Goal: Obtain resource: Obtain resource

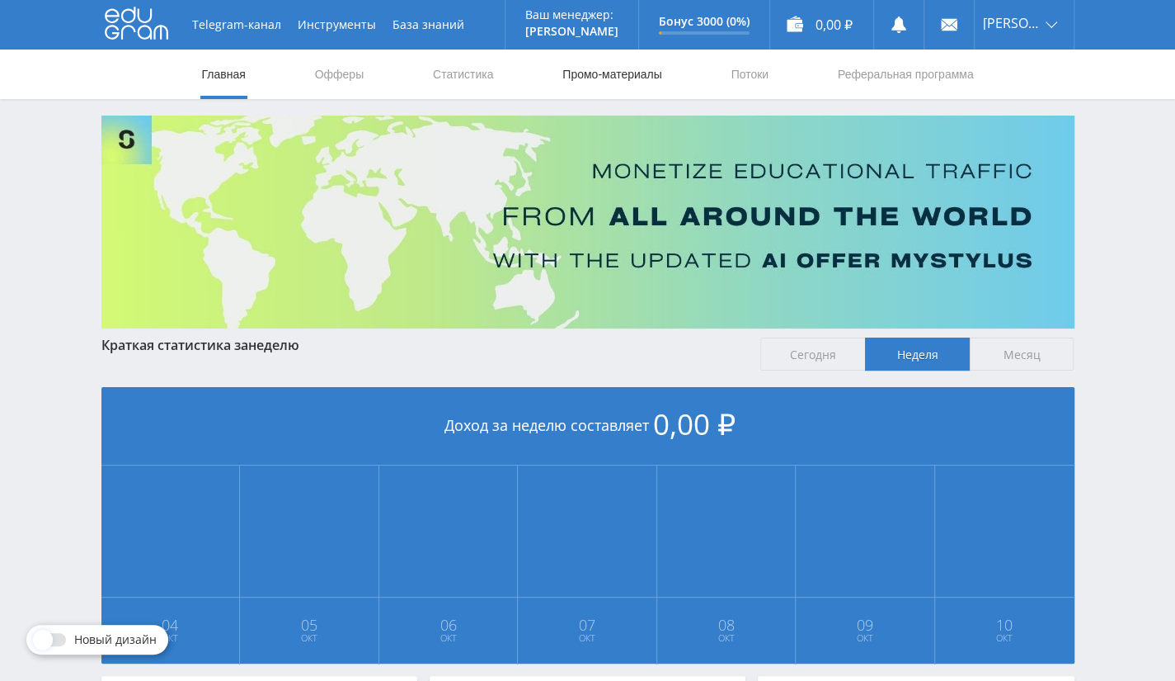
click at [643, 72] on link "Промо-материалы" at bounding box center [612, 73] width 102 height 49
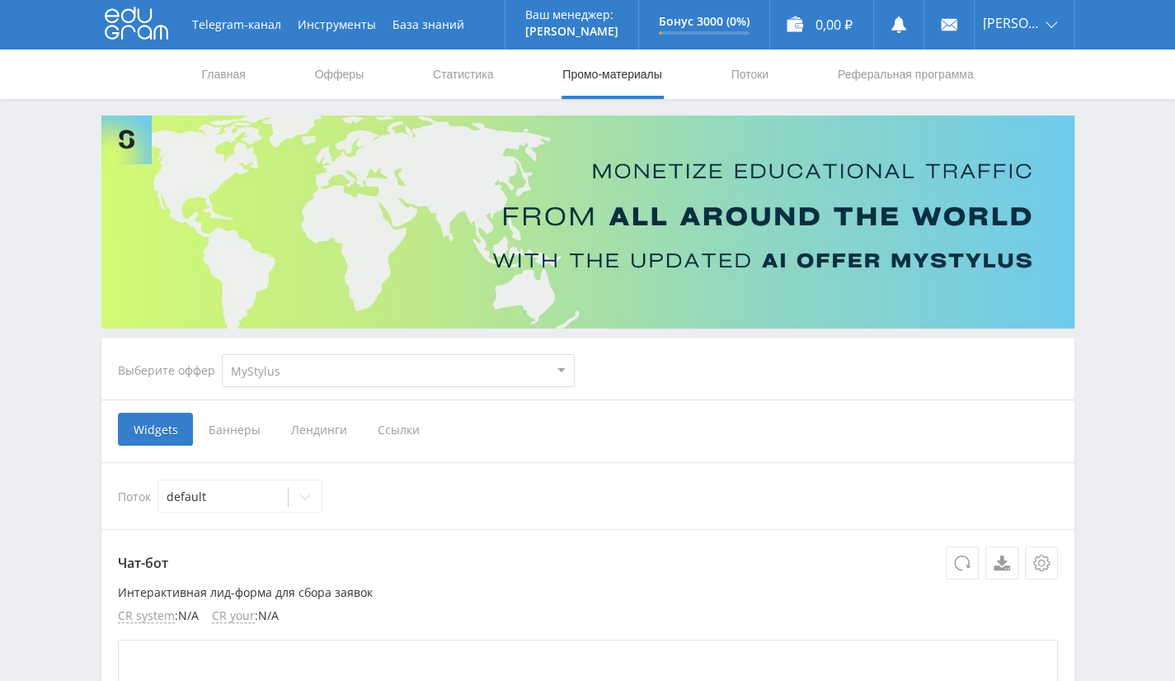
click at [384, 358] on select "MyStylus MyStylus - Revshare Кэмп Studybay Автор24 Studybay [GEOGRAPHIC_DATA] S…" at bounding box center [398, 370] width 353 height 33
select select "376"
click at [222, 354] on select "MyStylus MyStylus - Revshare Кэмп Studybay Автор24 Studybay [GEOGRAPHIC_DATA] S…" at bounding box center [398, 370] width 353 height 33
click at [221, 418] on span "Ссылки" at bounding box center [229, 428] width 73 height 33
click at [0, 0] on input "Ссылки" at bounding box center [0, 0] width 0 height 0
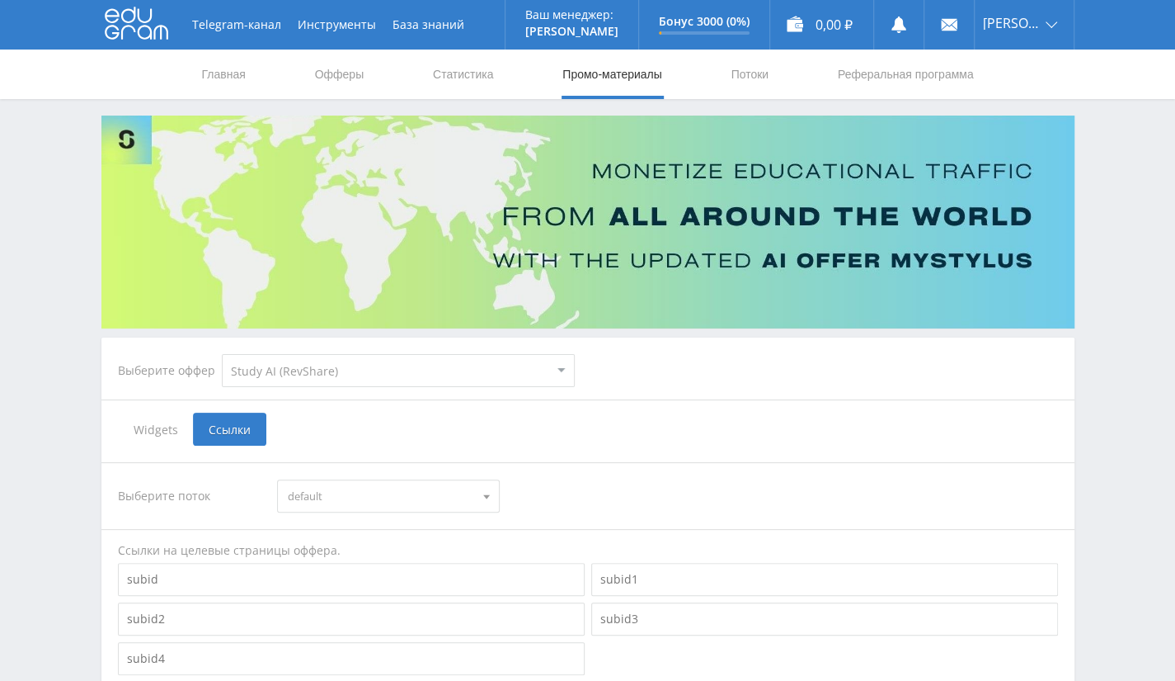
click at [171, 430] on span "Widgets" at bounding box center [155, 428] width 75 height 33
click at [0, 0] on input "Widgets" at bounding box center [0, 0] width 0 height 0
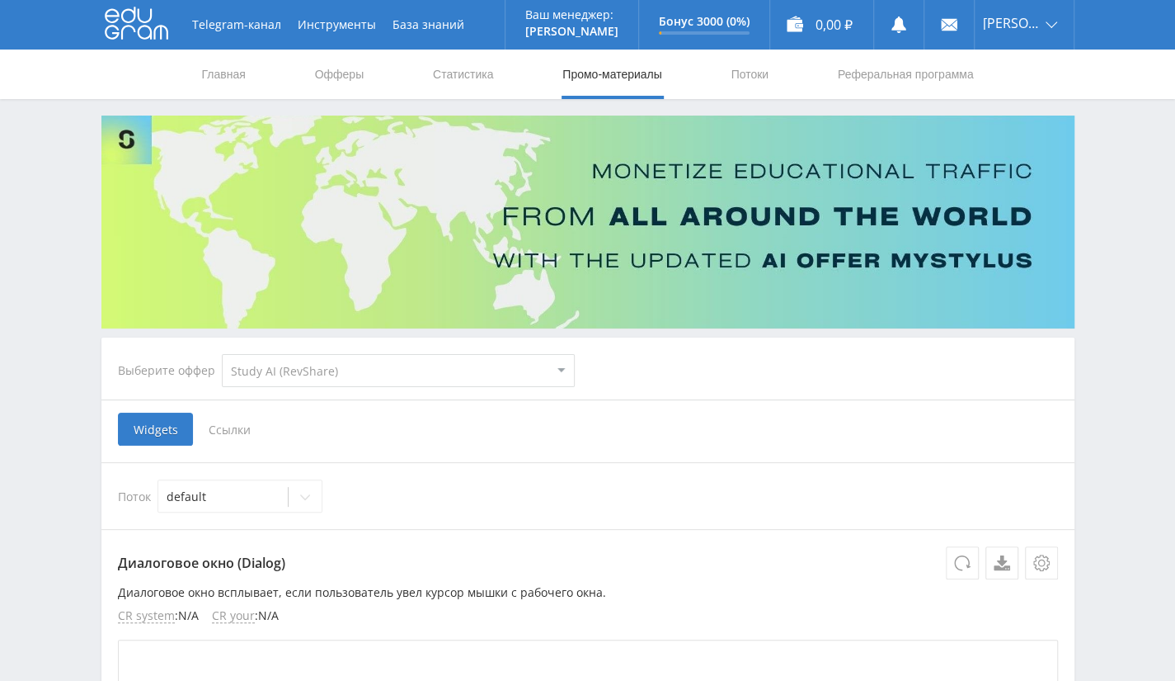
click at [238, 438] on span "Ссылки" at bounding box center [229, 428] width 73 height 33
click at [0, 0] on input "Ссылки" at bounding box center [0, 0] width 0 height 0
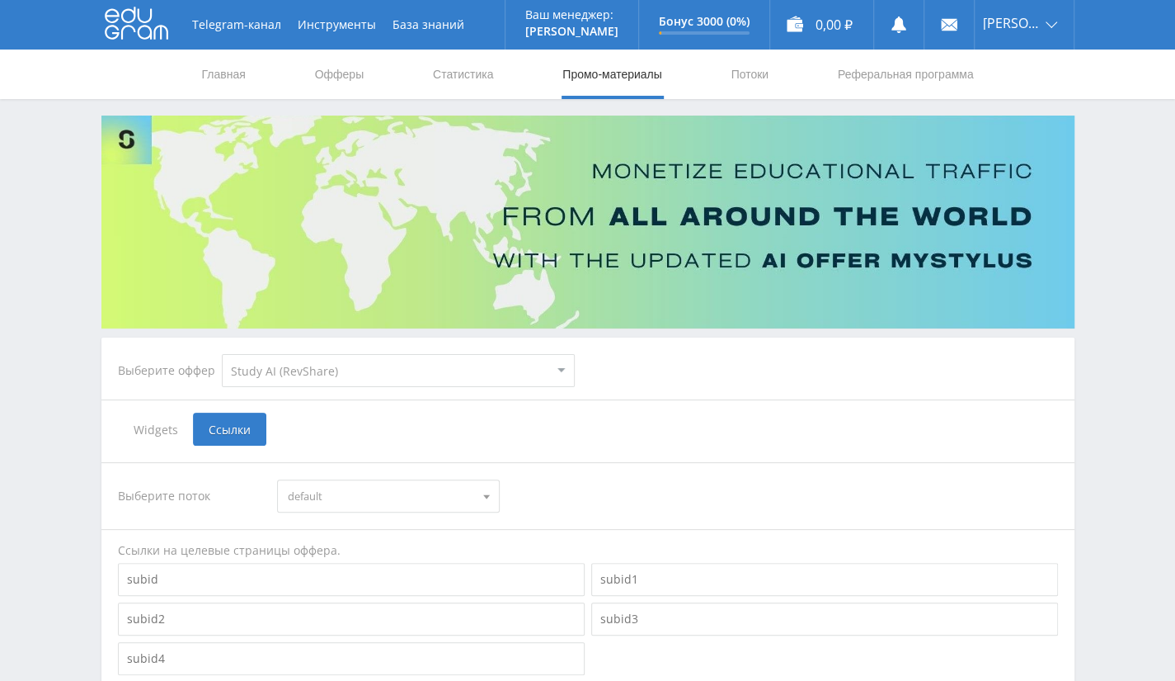
click at [396, 372] on select "MyStylus MyStylus - Revshare Кэмп Studybay Автор24 Studybay [GEOGRAPHIC_DATA] S…" at bounding box center [398, 370] width 353 height 33
select select "340"
click at [222, 354] on select "MyStylus MyStylus - Revshare Кэмп Studybay Автор24 Studybay [GEOGRAPHIC_DATA] S…" at bounding box center [398, 370] width 353 height 33
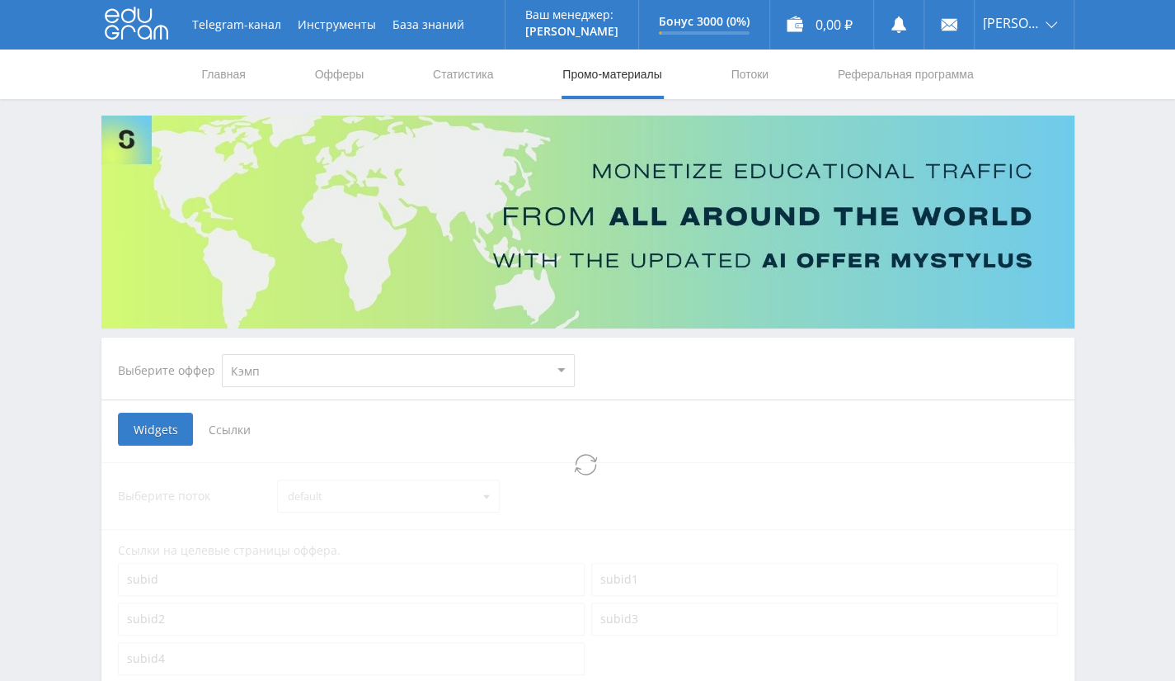
select select "340"
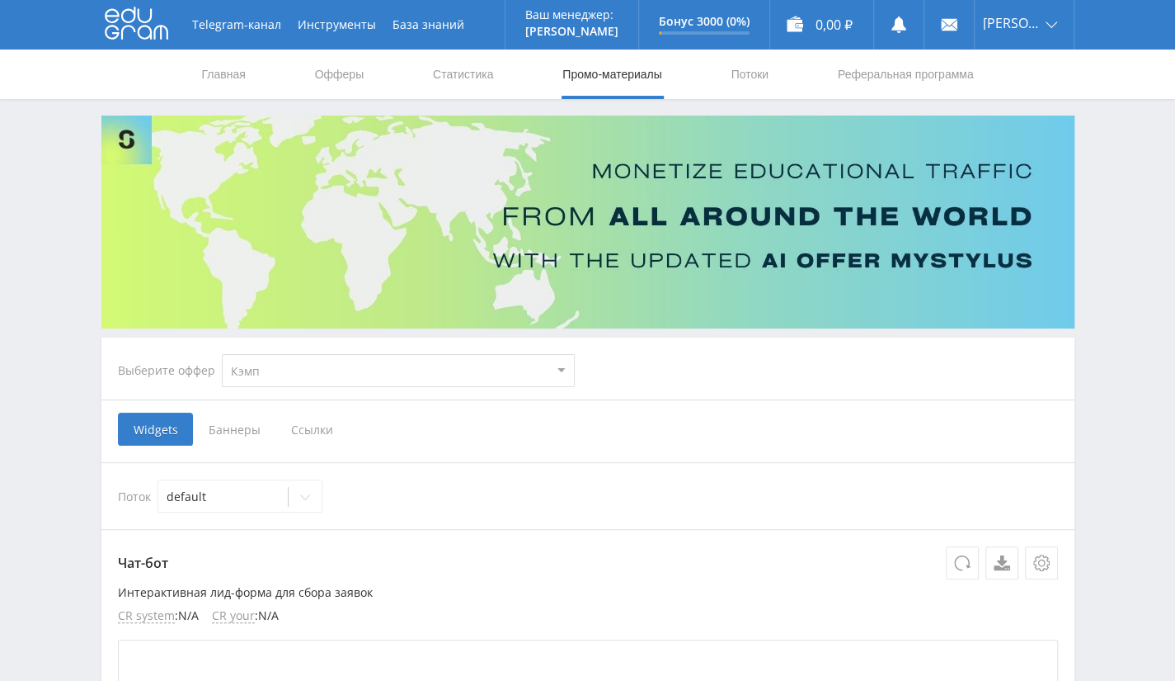
click at [251, 432] on span "Баннеры" at bounding box center [234, 428] width 82 height 33
click at [0, 0] on input "Баннеры" at bounding box center [0, 0] width 0 height 0
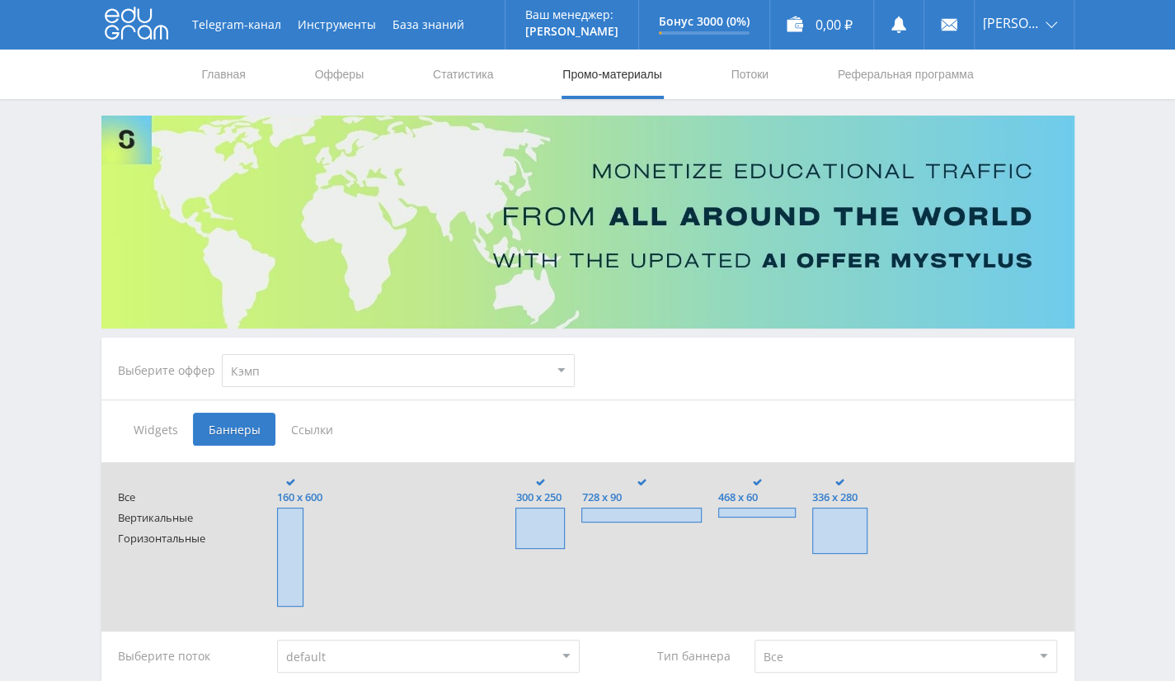
click at [315, 425] on span "Ссылки" at bounding box center [312, 428] width 73 height 33
click at [0, 0] on input "Ссылки" at bounding box center [0, 0] width 0 height 0
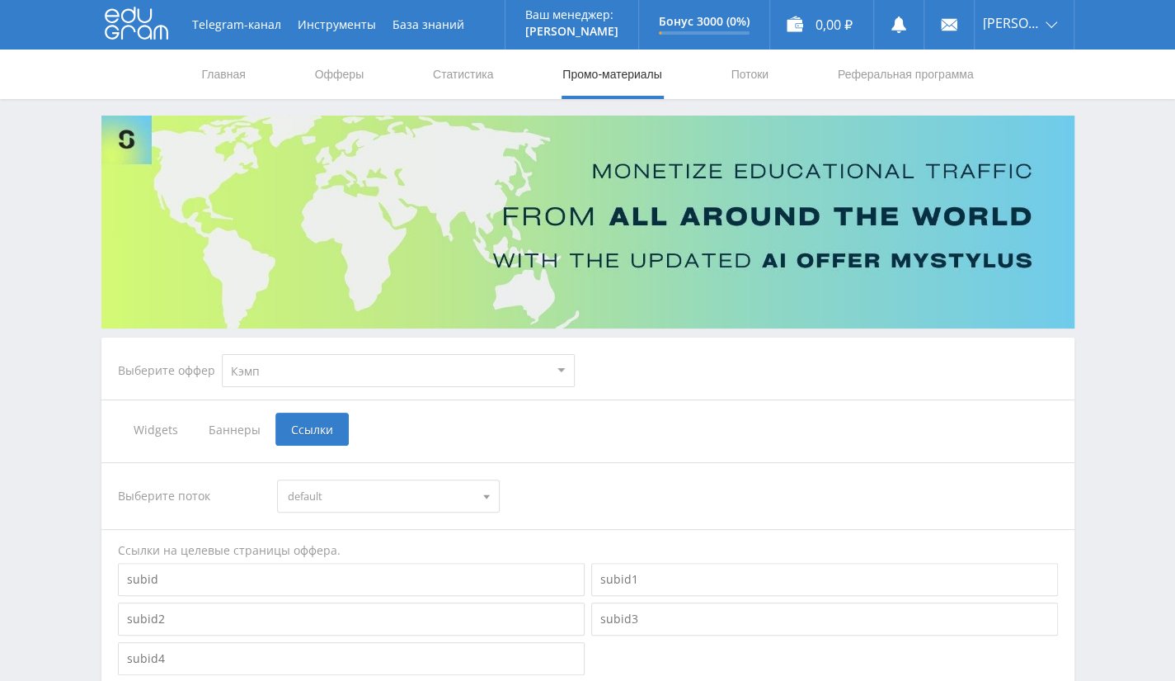
click at [153, 426] on span "Widgets" at bounding box center [155, 428] width 75 height 33
click at [0, 0] on input "Widgets" at bounding box center [0, 0] width 0 height 0
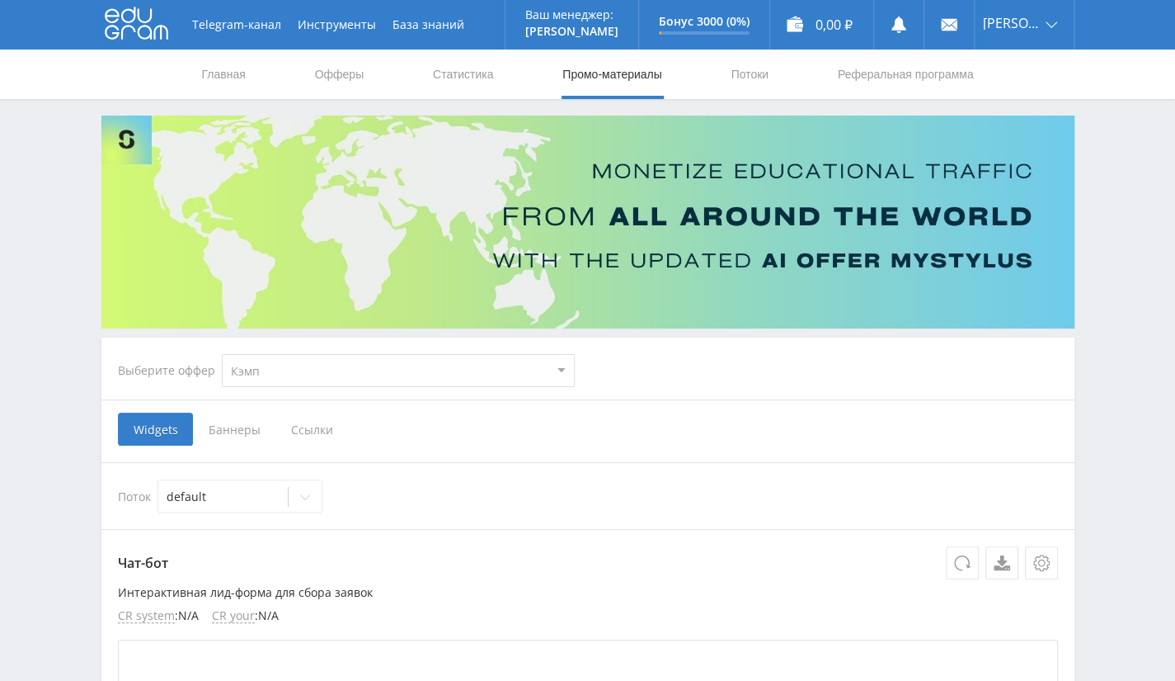
click at [245, 433] on span "Баннеры" at bounding box center [234, 428] width 82 height 33
click at [0, 0] on input "Баннеры" at bounding box center [0, 0] width 0 height 0
